Goal: Find specific page/section: Find specific page/section

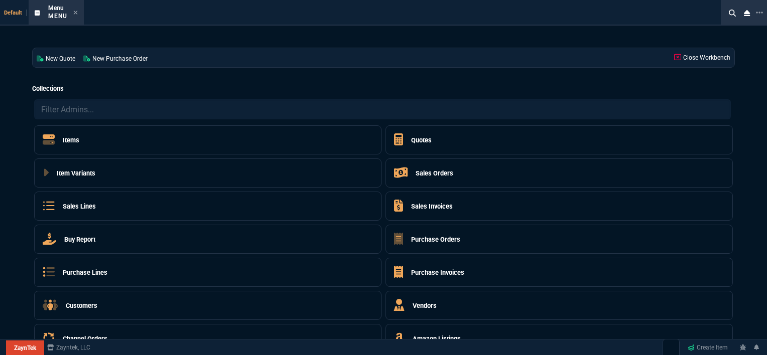
select select "12: [PERSON_NAME]"
click at [75, 11] on icon at bounding box center [75, 13] width 5 height 6
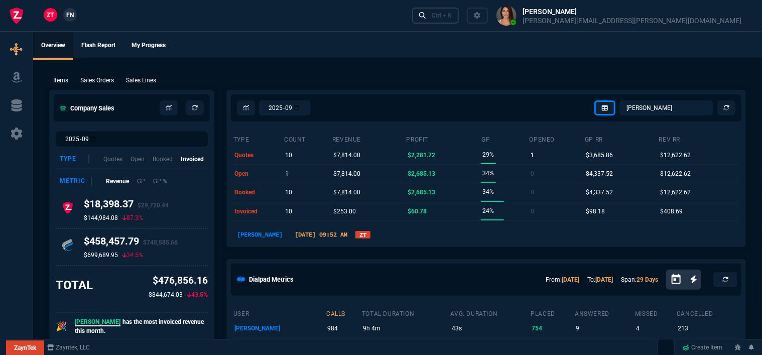
click at [459, 14] on link "Ctrl + K" at bounding box center [435, 16] width 47 height 16
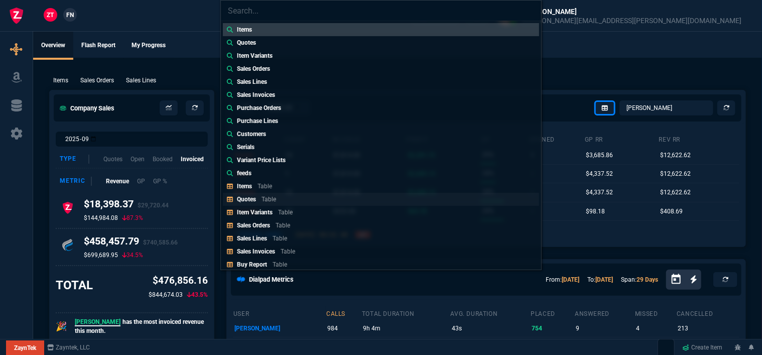
click at [286, 198] on link "Quotes Table" at bounding box center [381, 199] width 316 height 13
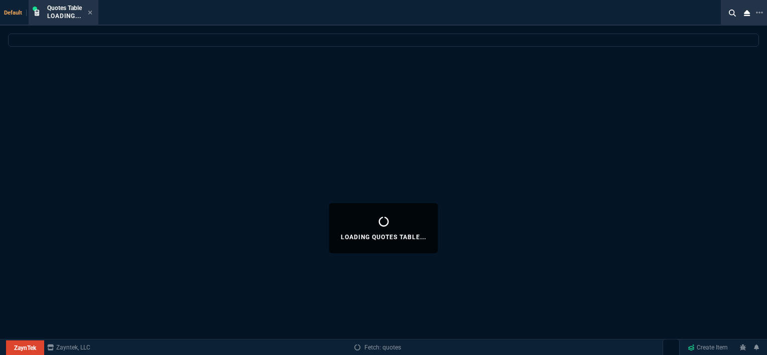
select select
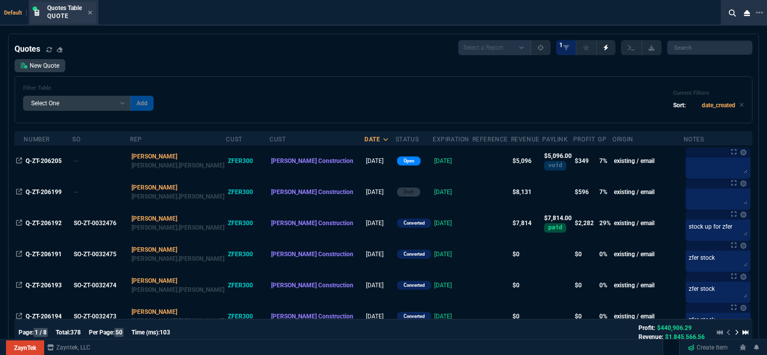
click at [93, 10] on div "Quotes Table Quote" at bounding box center [64, 13] width 66 height 22
click at [89, 13] on icon at bounding box center [90, 13] width 5 height 6
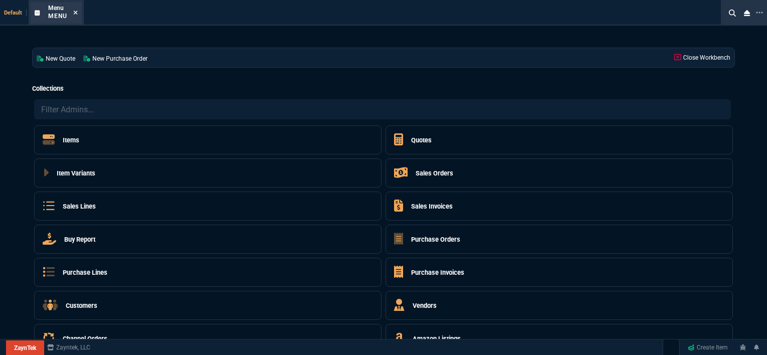
click at [76, 13] on icon at bounding box center [76, 13] width 4 height 4
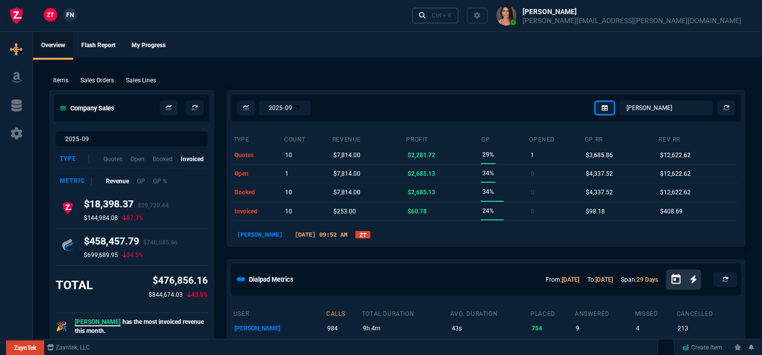
click at [452, 15] on div "Ctrl + K" at bounding box center [442, 16] width 20 height 8
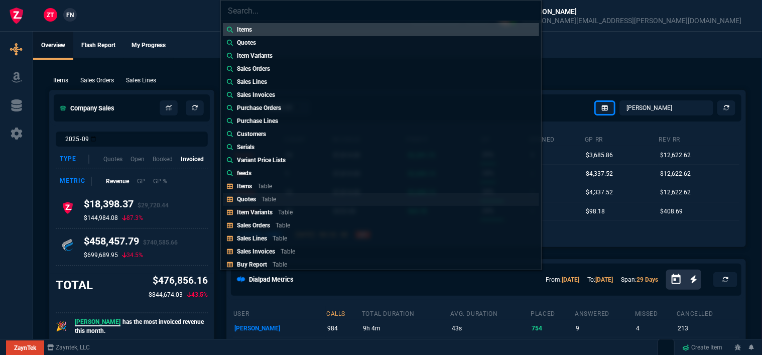
click at [263, 199] on p "Table" at bounding box center [269, 199] width 15 height 7
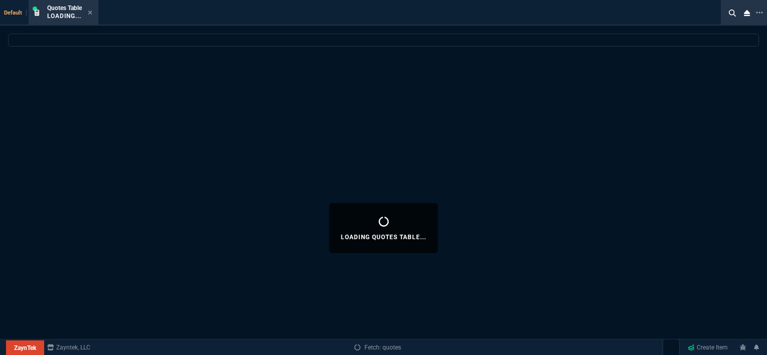
select select
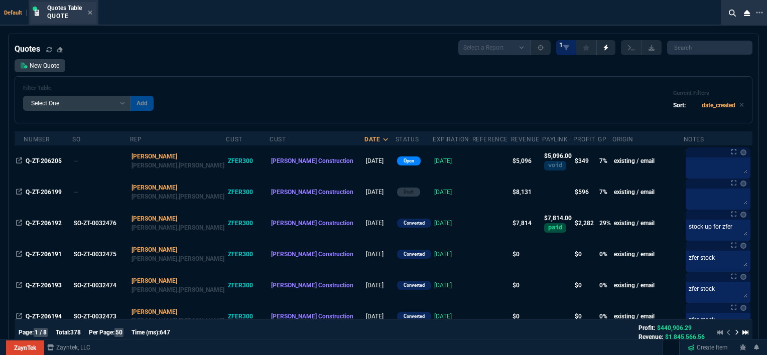
click at [87, 10] on div "Quotes Table Quote" at bounding box center [69, 13] width 45 height 18
